Goal: Information Seeking & Learning: Learn about a topic

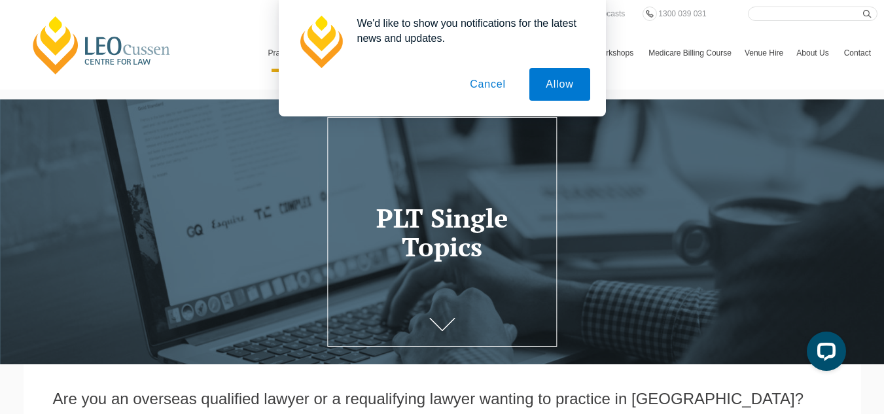
click at [492, 93] on button "Cancel" at bounding box center [488, 84] width 69 height 33
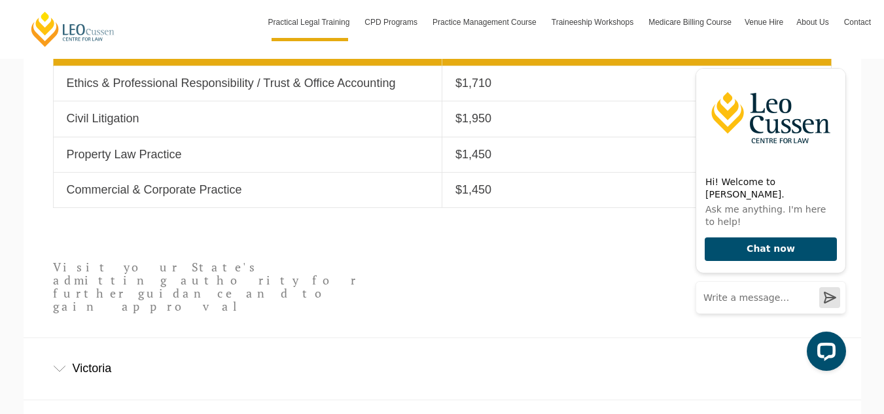
scroll to position [619, 0]
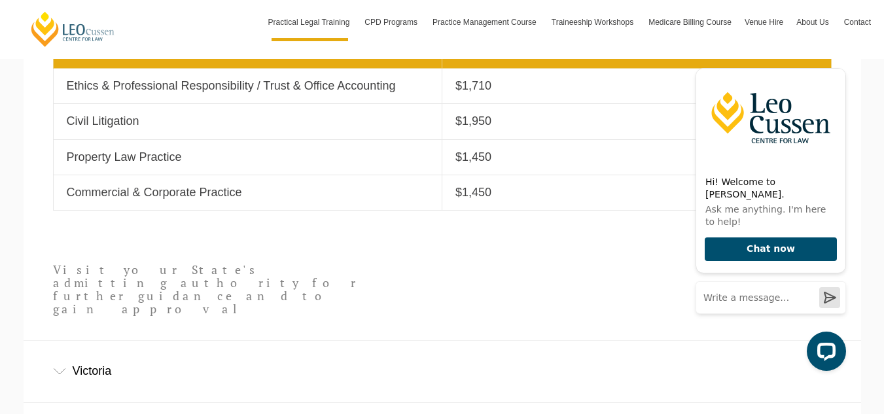
click at [78, 352] on div "Victoria" at bounding box center [443, 371] width 838 height 61
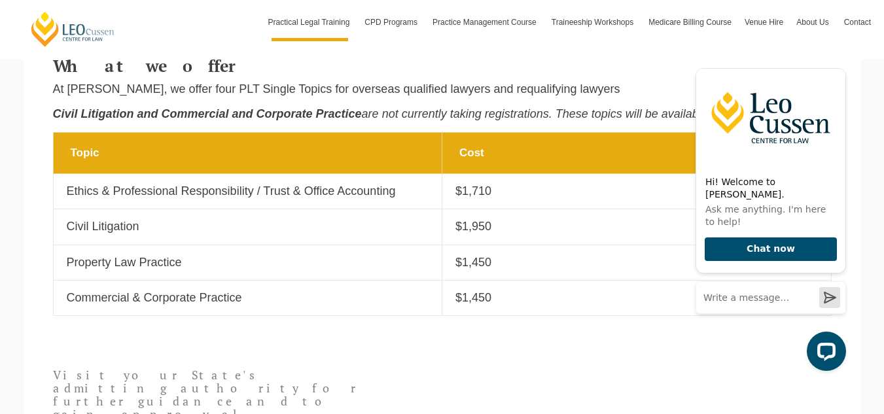
scroll to position [503, 0]
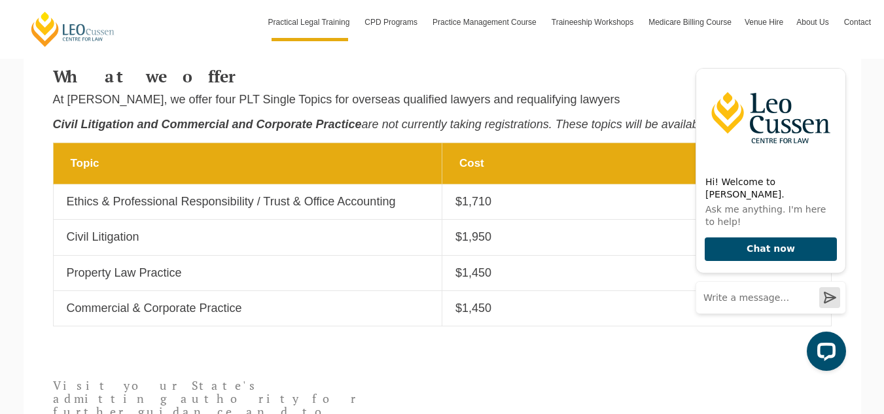
click at [469, 200] on p "$1,710" at bounding box center [637, 201] width 363 height 15
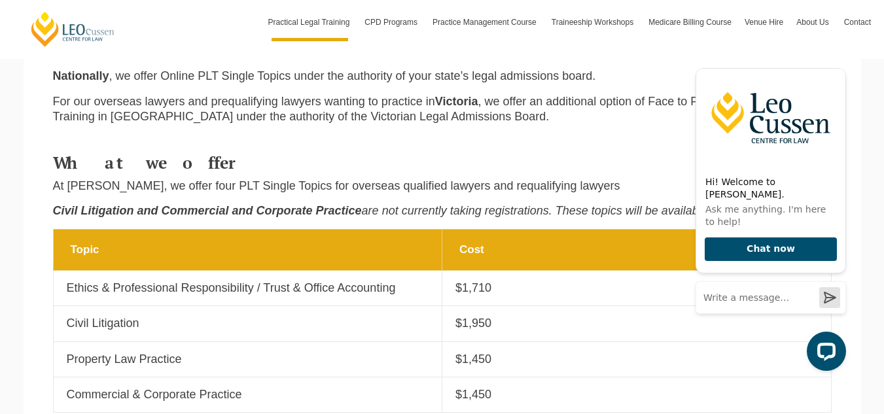
scroll to position [433, 0]
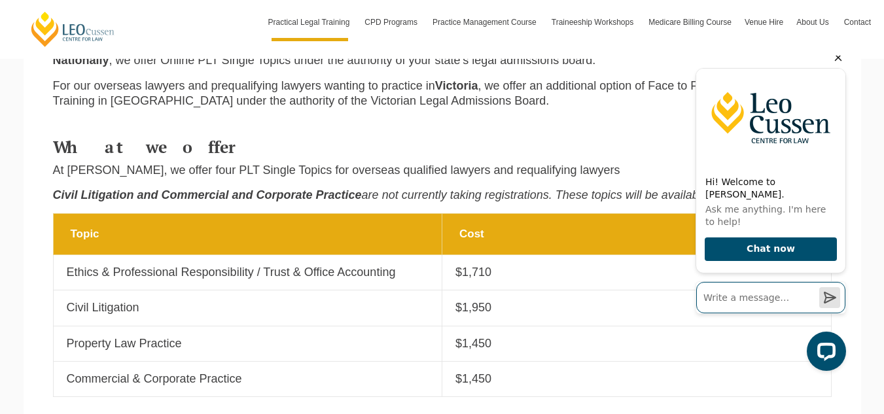
click at [763, 299] on input "Write a message…" at bounding box center [771, 297] width 149 height 31
type input "h"
type input "Hi, I'd like to find out the duration for taking the PLT course of Ethics & Pro…"
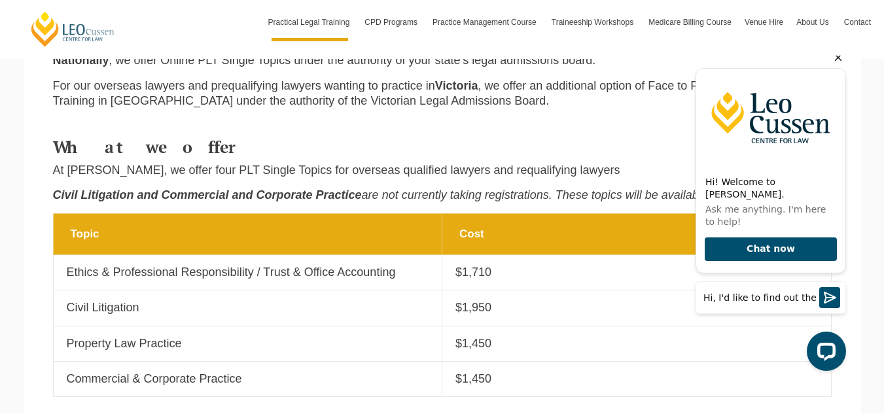
click at [832, 297] on icon "Send a message" at bounding box center [830, 297] width 21 height 21
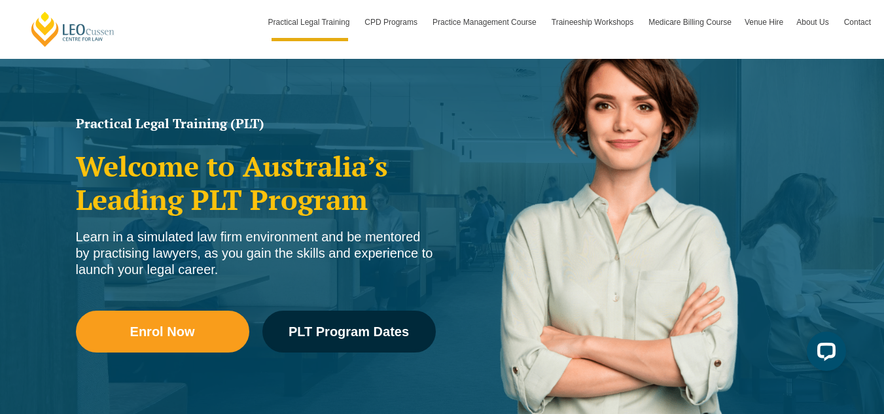
scroll to position [167, 0]
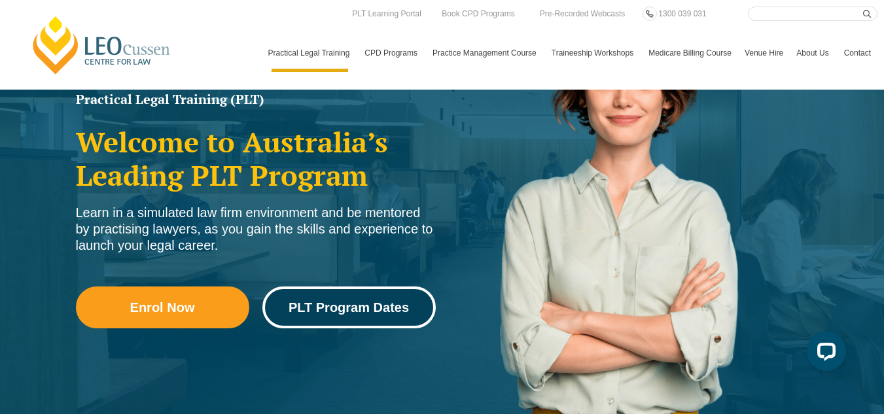
click at [355, 306] on span "PLT Program Dates" at bounding box center [349, 307] width 120 height 13
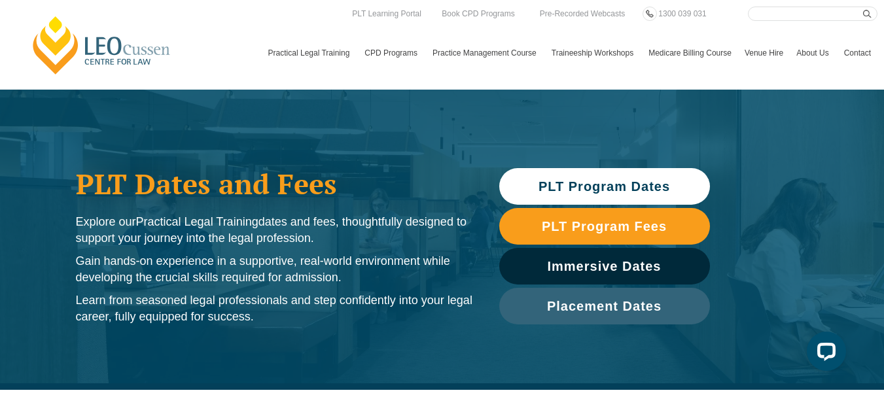
click at [589, 183] on span "PLT Program Dates" at bounding box center [605, 186] width 132 height 13
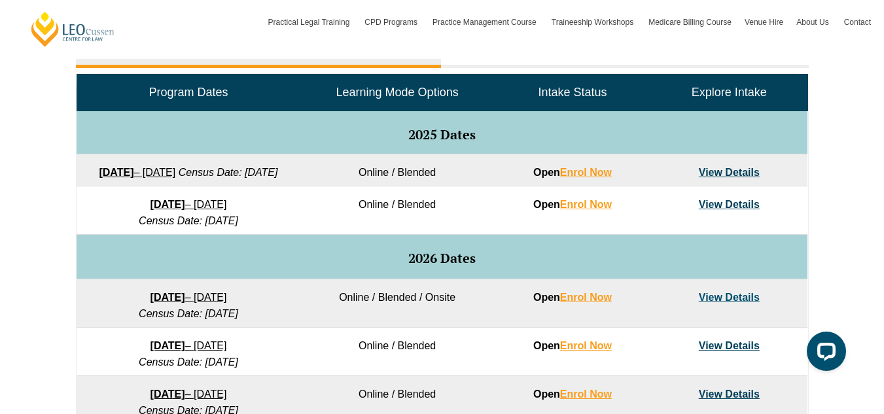
scroll to position [645, 0]
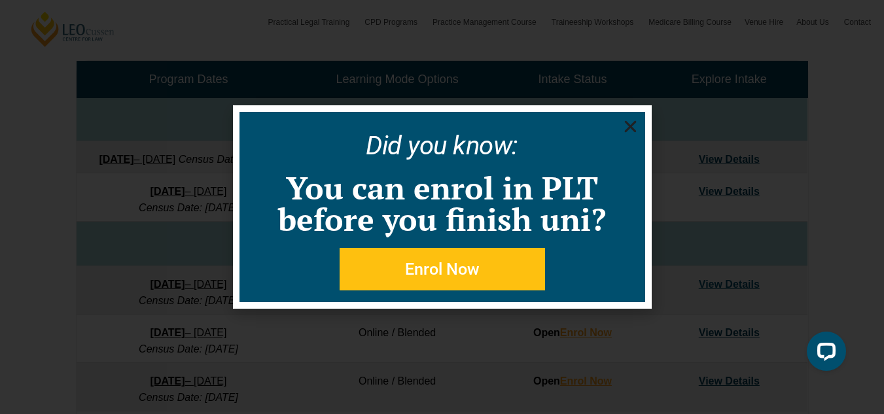
click at [627, 128] on icon "Close" at bounding box center [631, 126] width 16 height 16
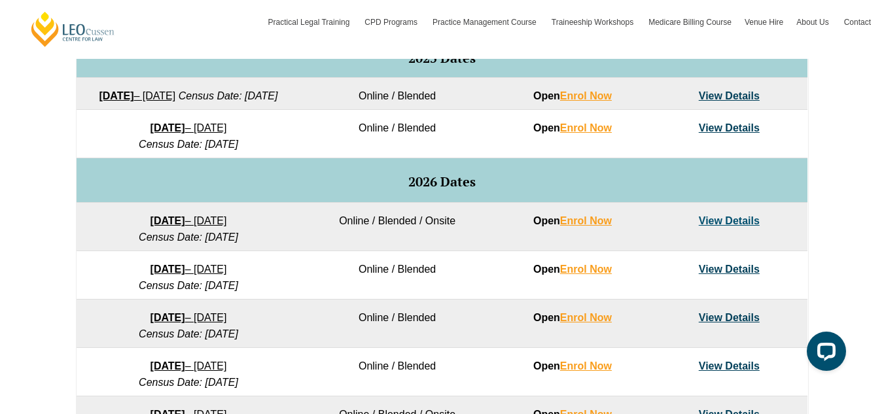
scroll to position [734, 0]
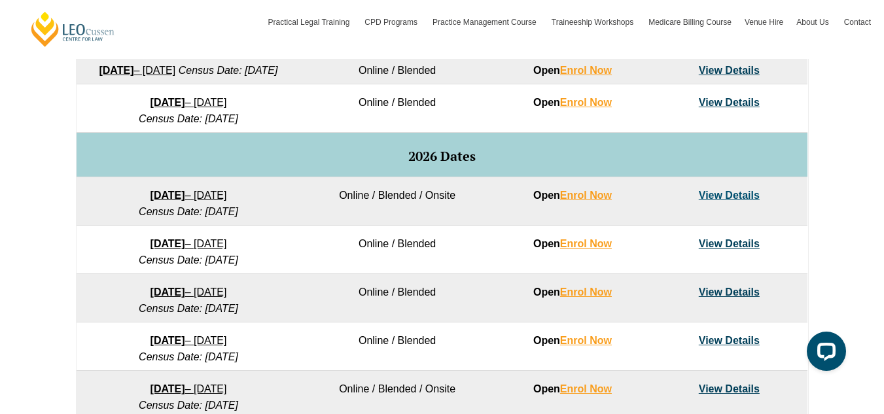
click at [733, 201] on link "View Details" at bounding box center [729, 195] width 61 height 11
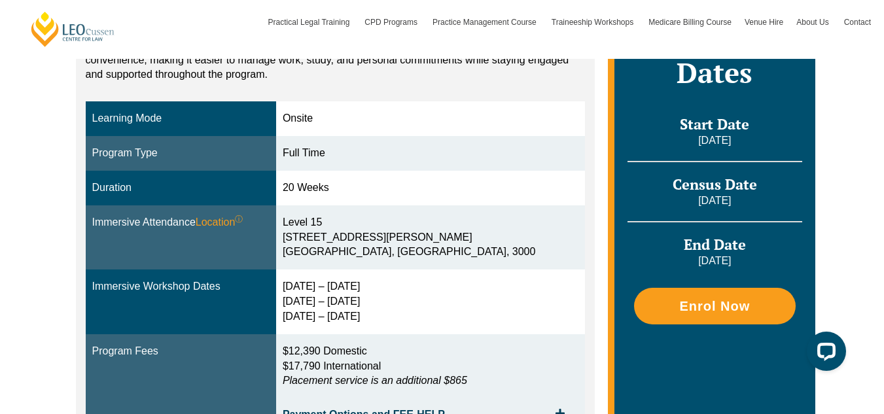
scroll to position [367, 0]
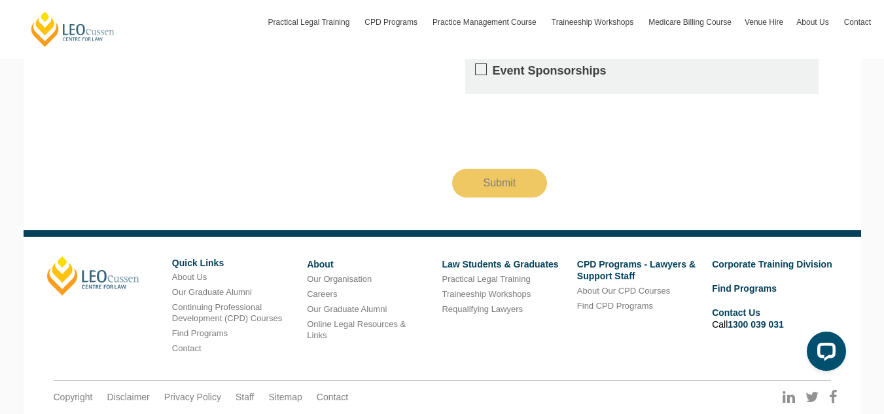
scroll to position [4421, 0]
